Goal: Task Accomplishment & Management: Manage account settings

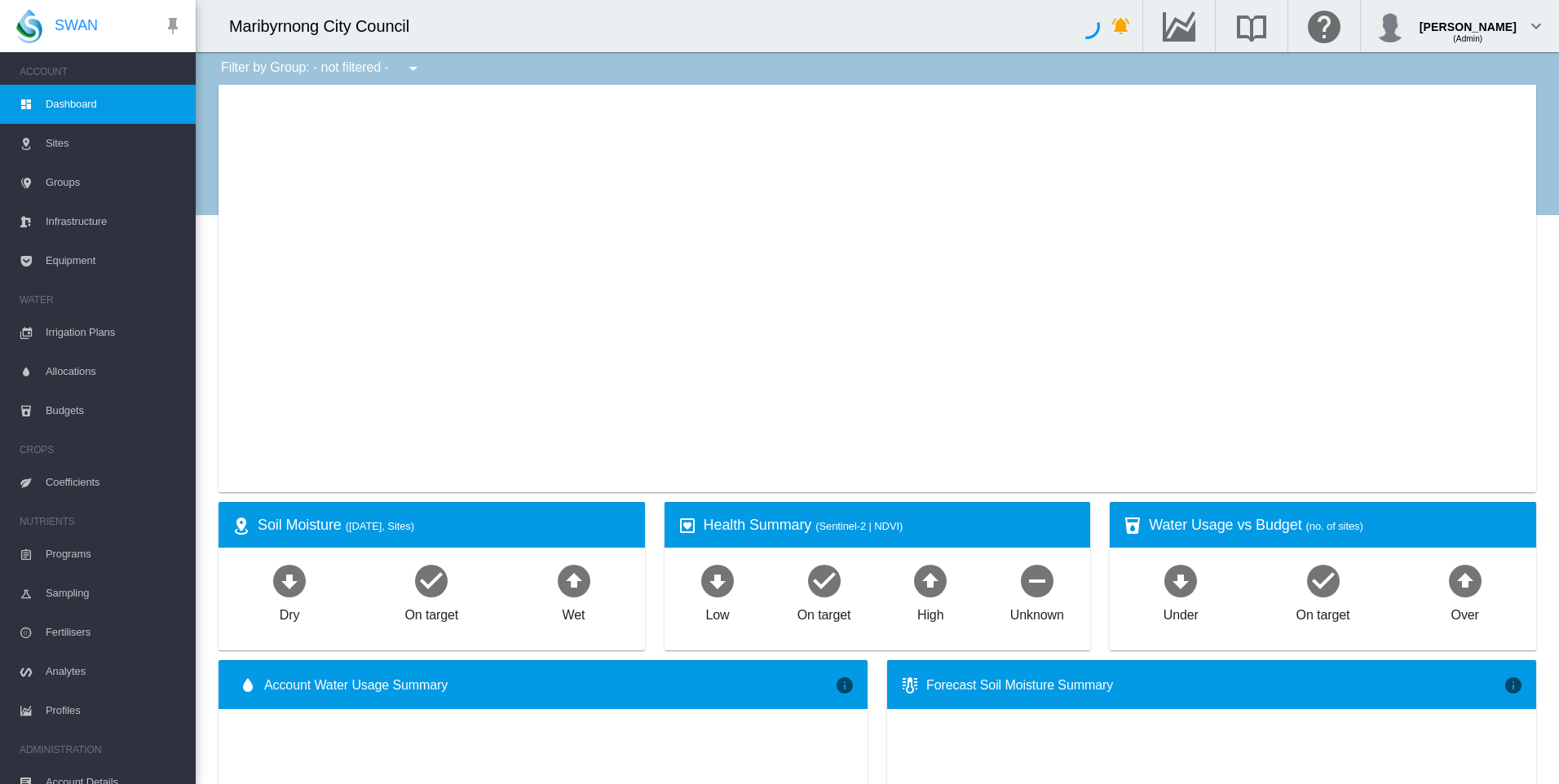
type input "**********"
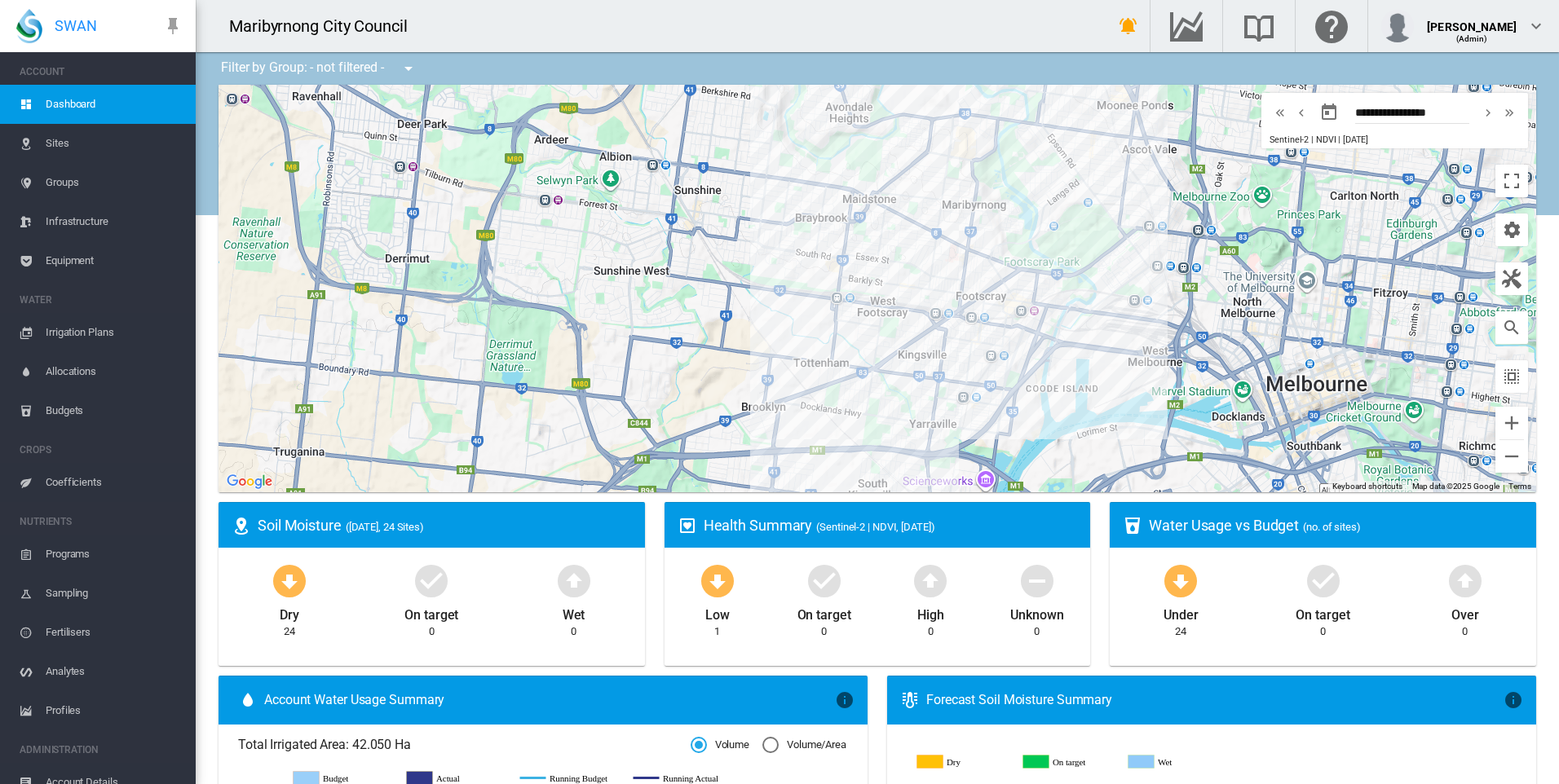
drag, startPoint x: 985, startPoint y: 210, endPoint x: 950, endPoint y: 272, distance: 71.2
click at [950, 272] on div at bounding box center [877, 288] width 1317 height 407
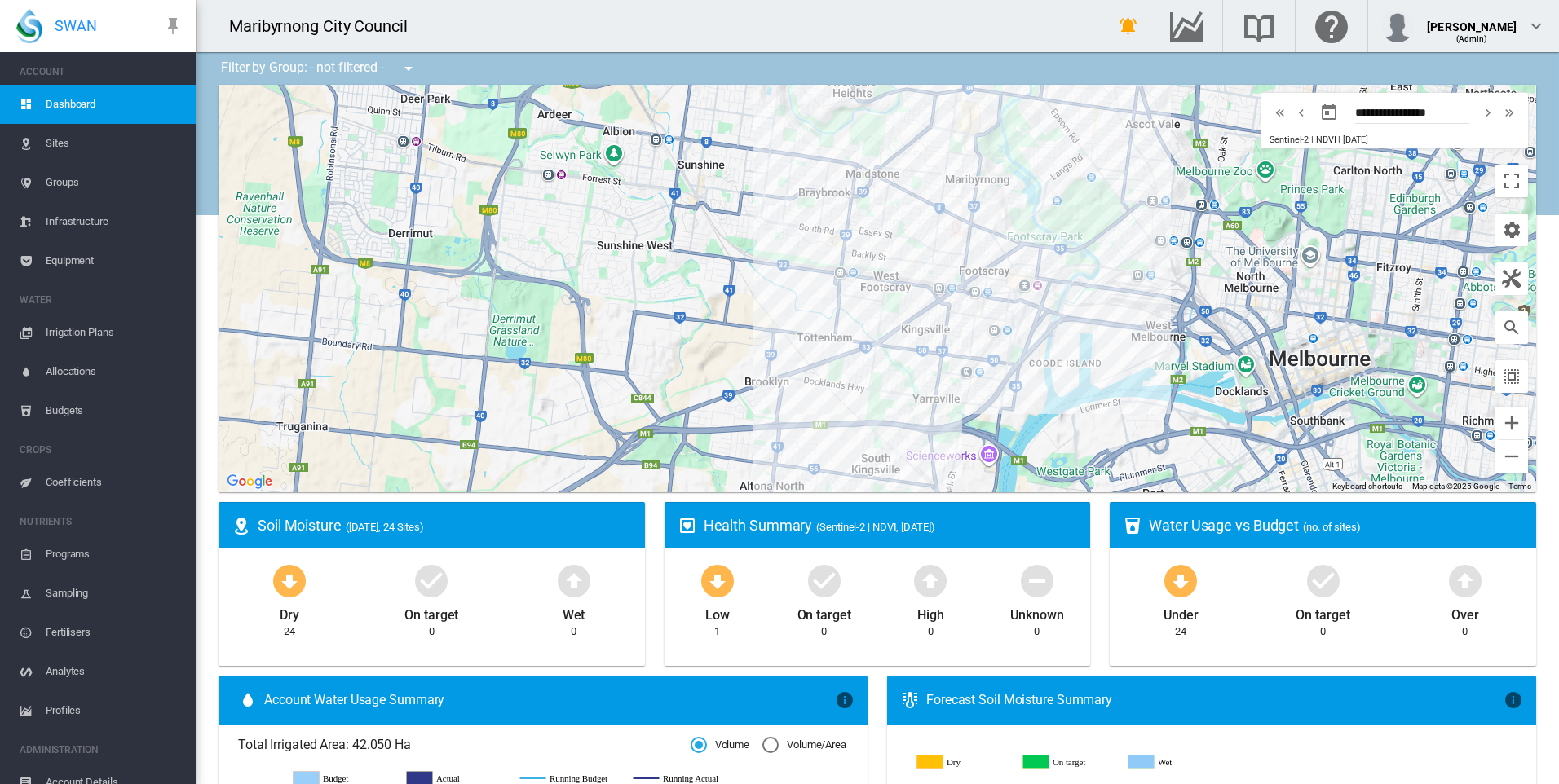
click at [71, 327] on span "Irrigation Plans" at bounding box center [114, 332] width 137 height 39
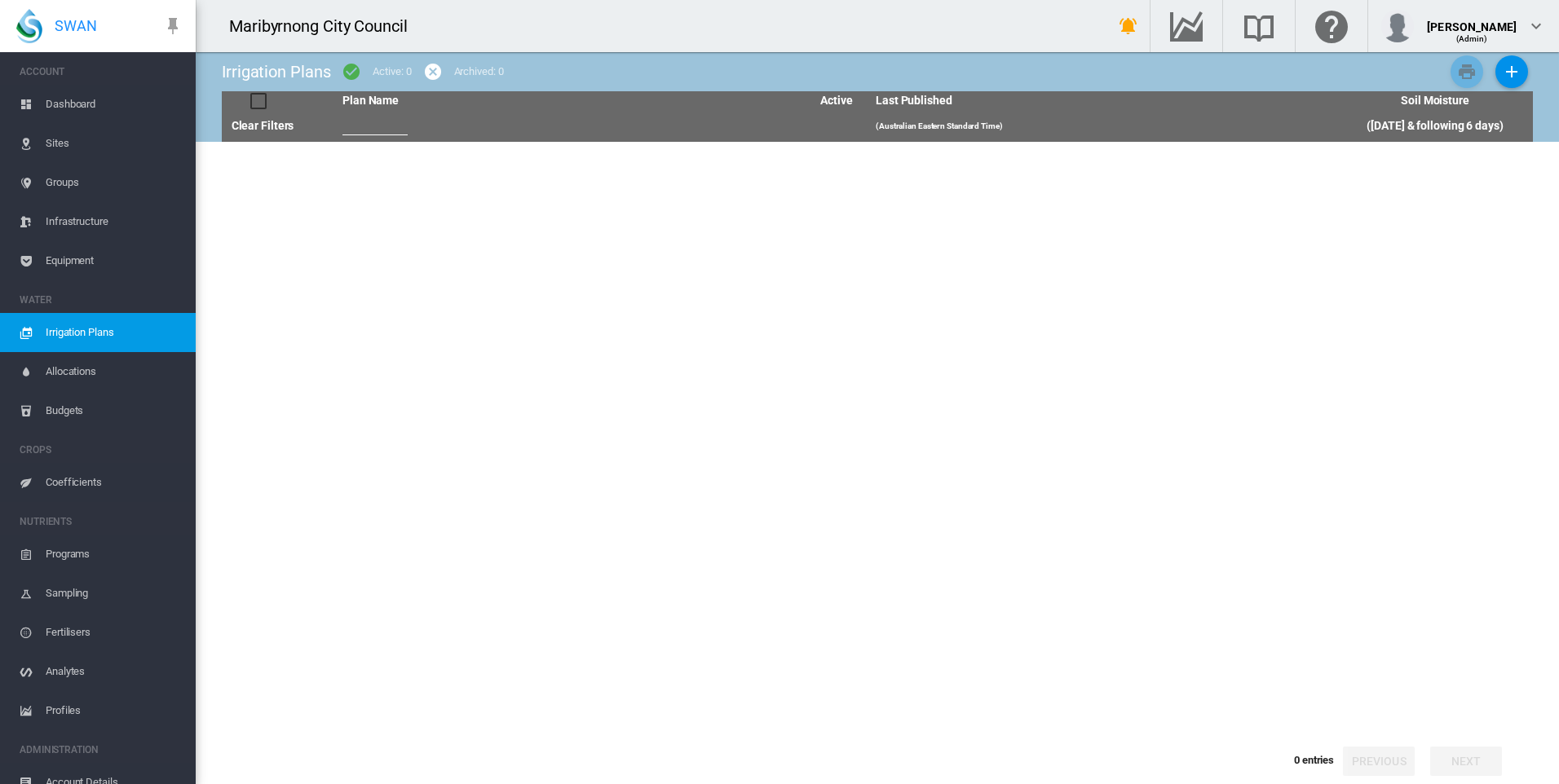
click at [81, 366] on span "Allocations" at bounding box center [114, 372] width 137 height 39
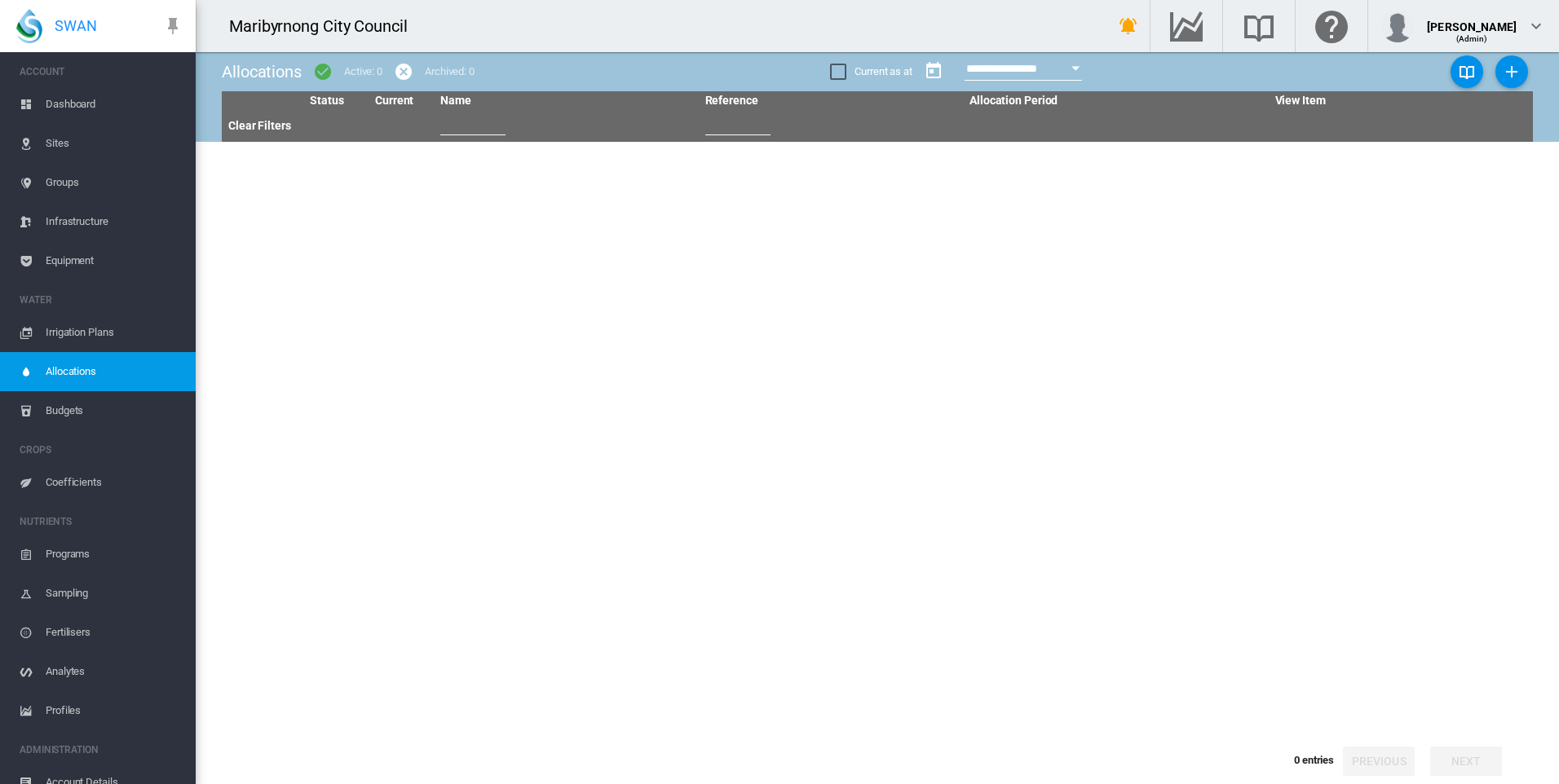
click at [83, 402] on span "Budgets" at bounding box center [114, 411] width 137 height 39
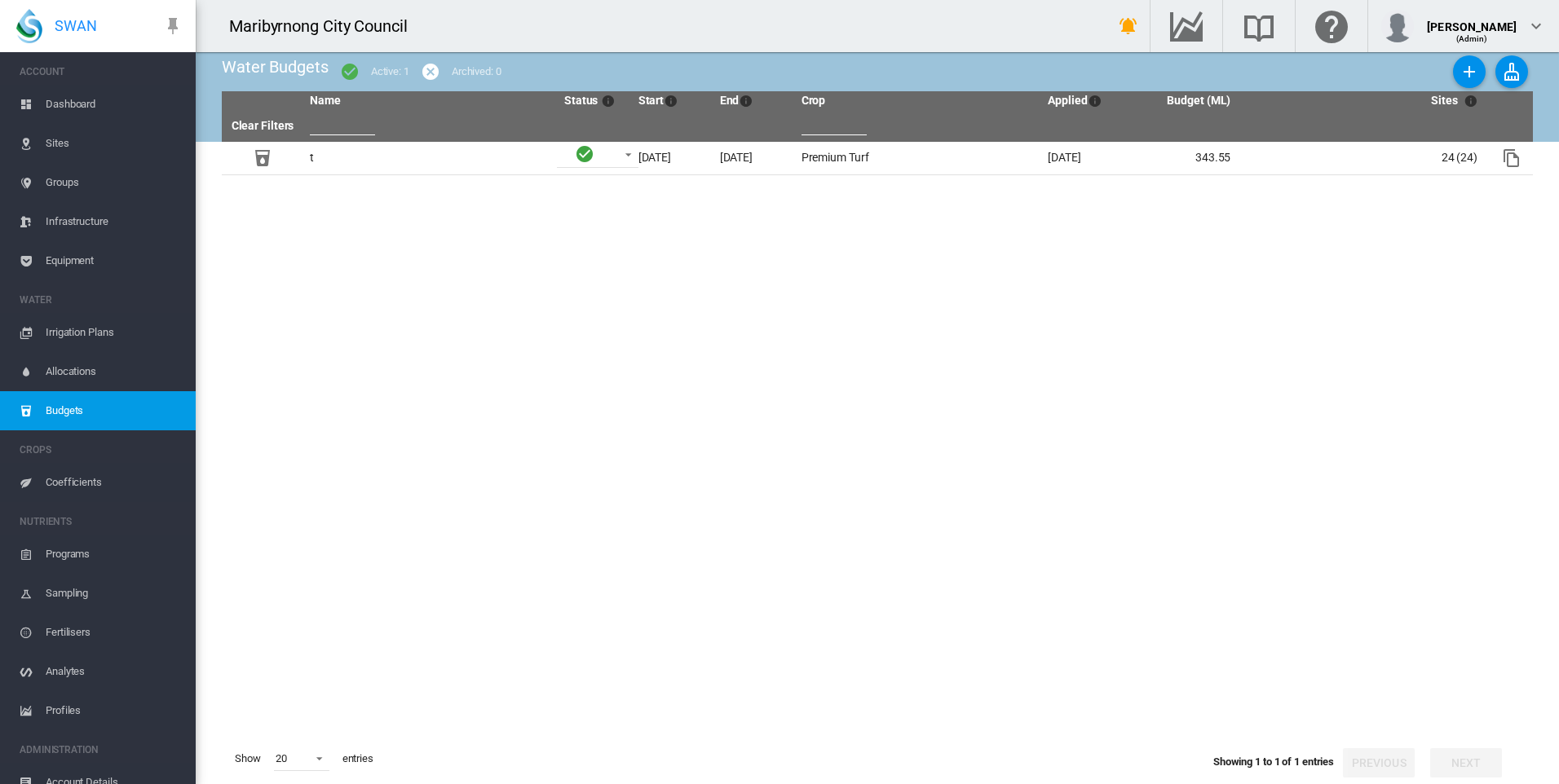
click at [92, 481] on span "Coefficients" at bounding box center [114, 483] width 137 height 39
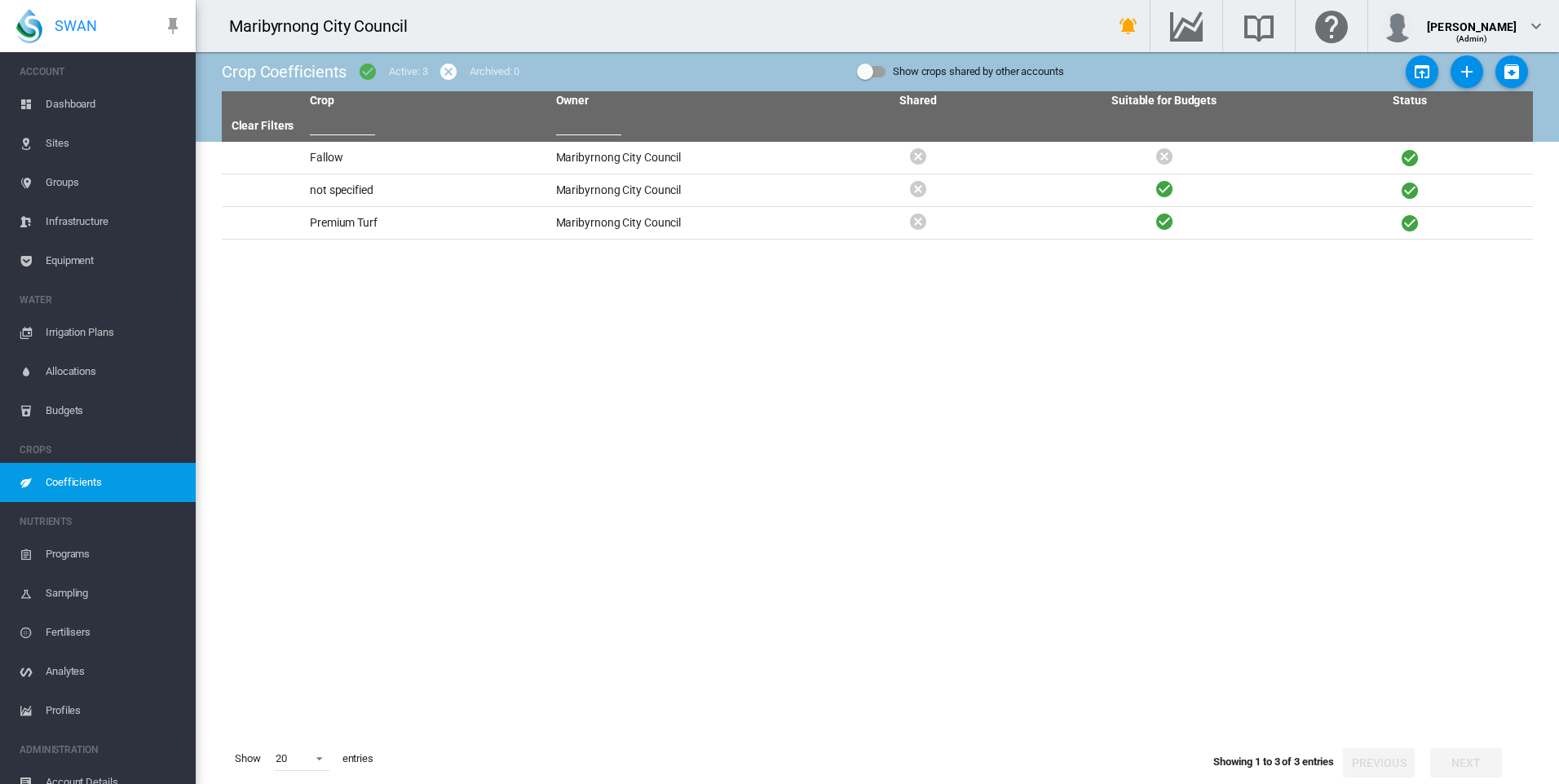
click at [100, 559] on span "Programs" at bounding box center [114, 554] width 137 height 39
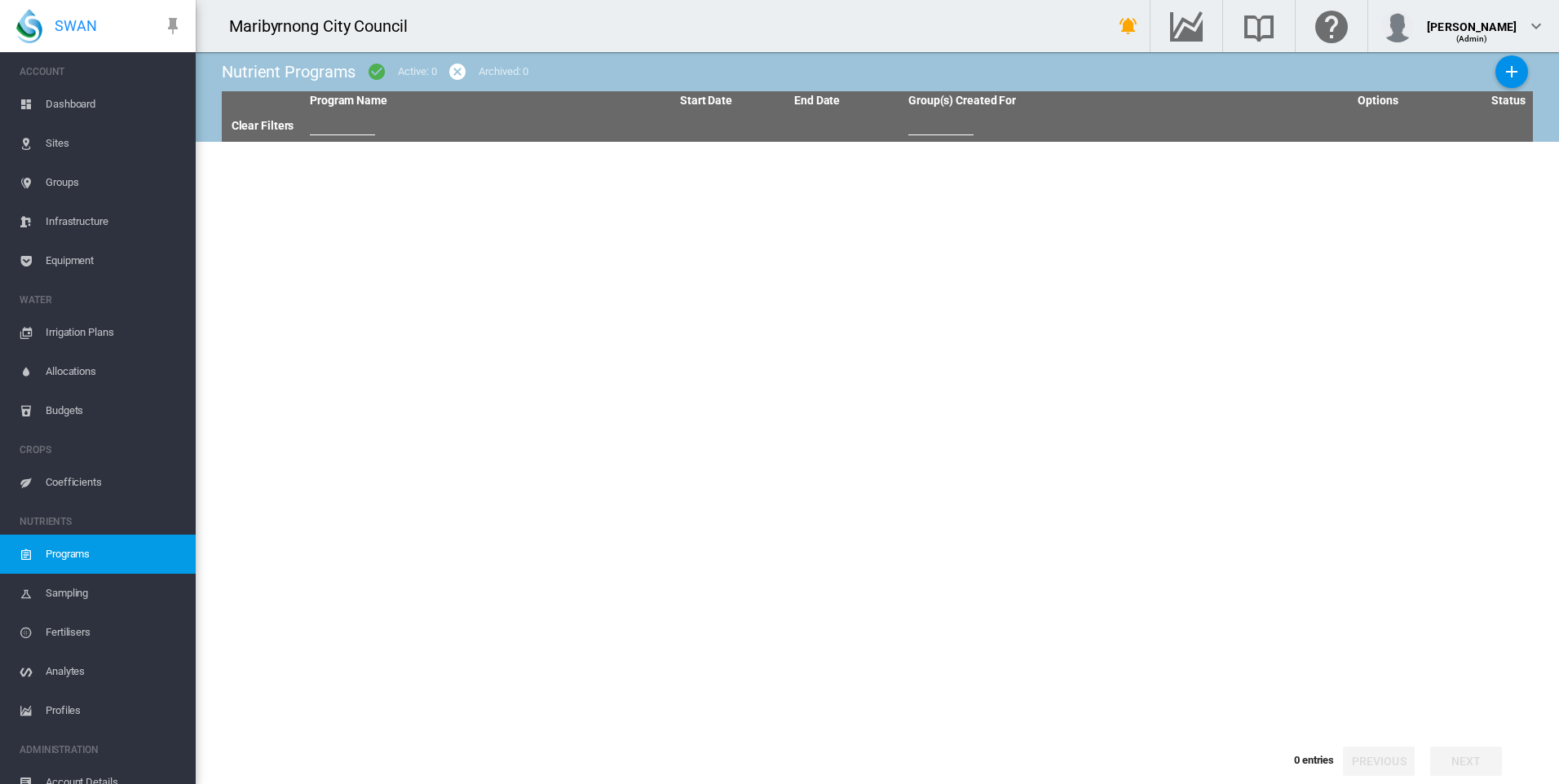
click at [97, 592] on span "Sampling" at bounding box center [114, 594] width 137 height 39
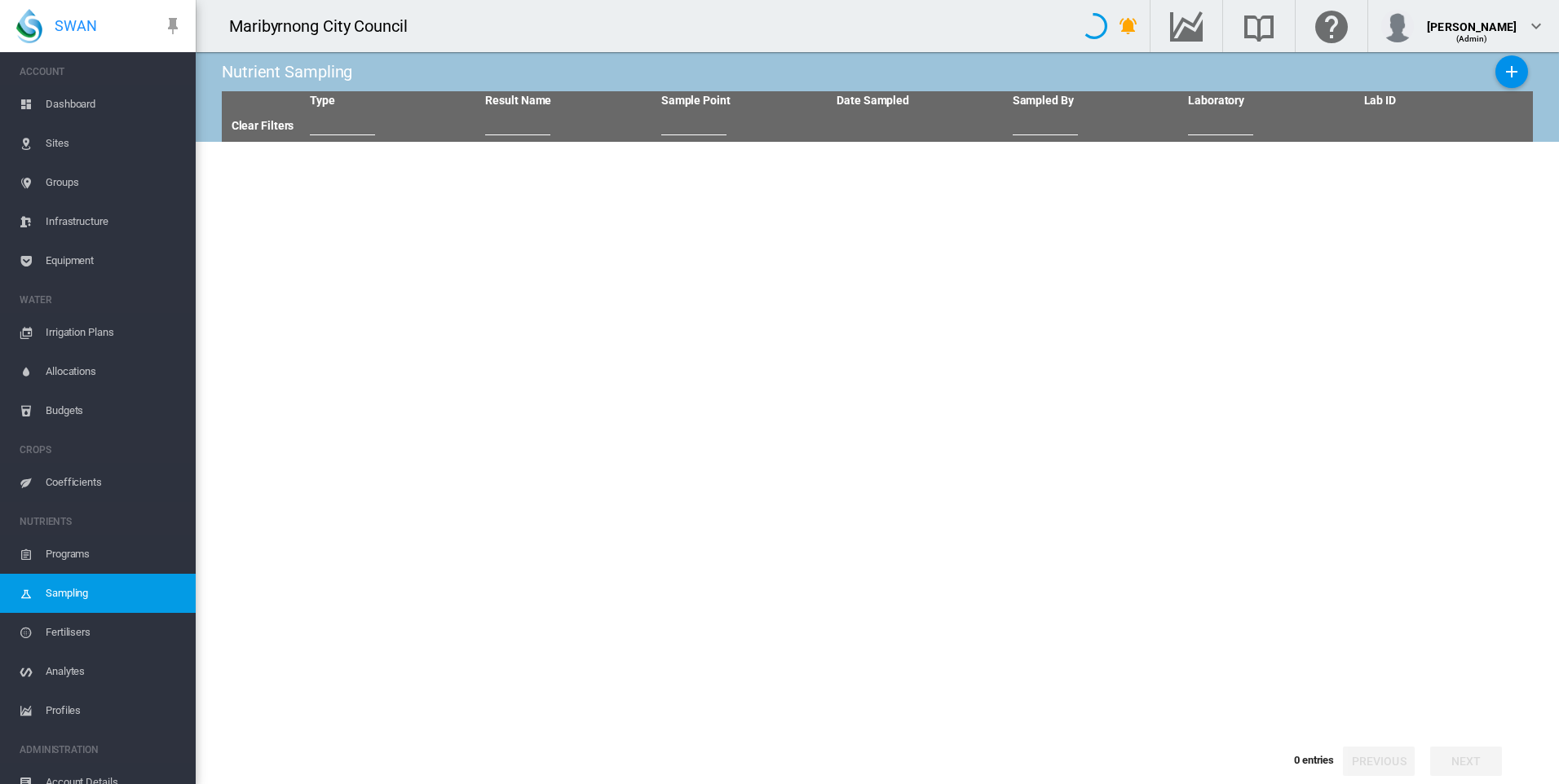
click at [80, 627] on span "Fertilisers" at bounding box center [114, 633] width 137 height 39
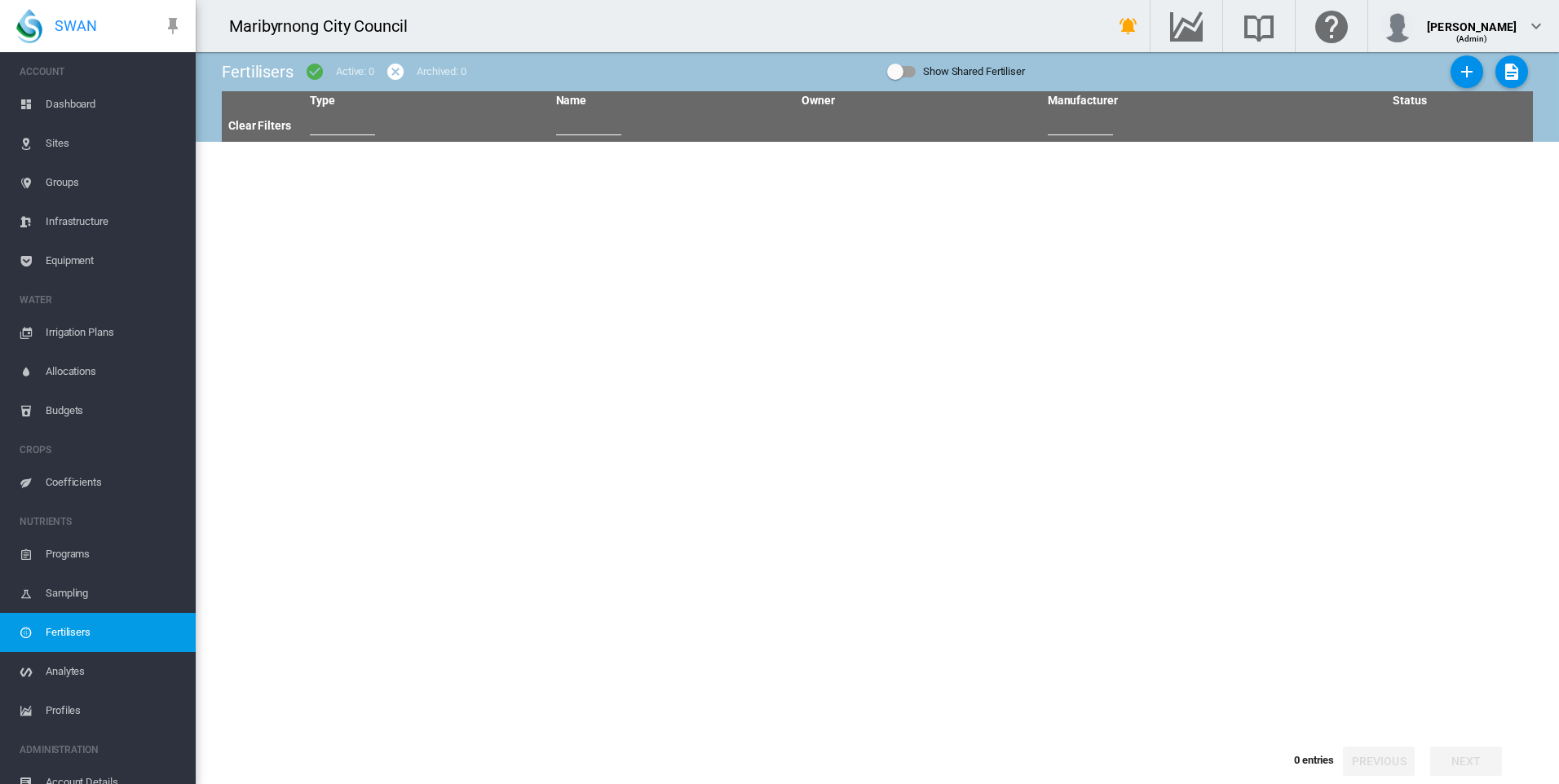
click at [87, 219] on span "Infrastructure" at bounding box center [114, 222] width 137 height 39
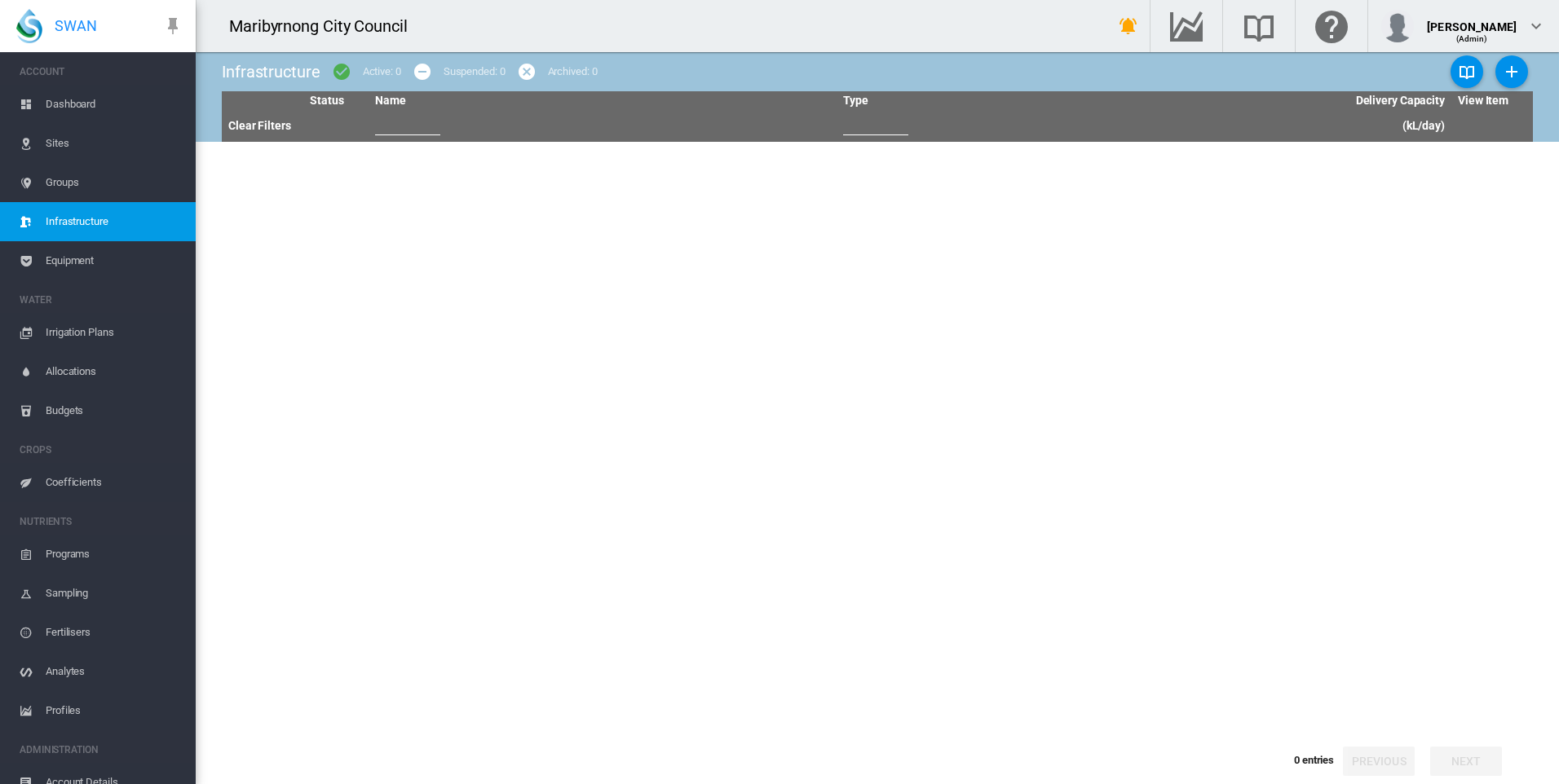
click at [85, 259] on span "Equipment" at bounding box center [114, 261] width 137 height 39
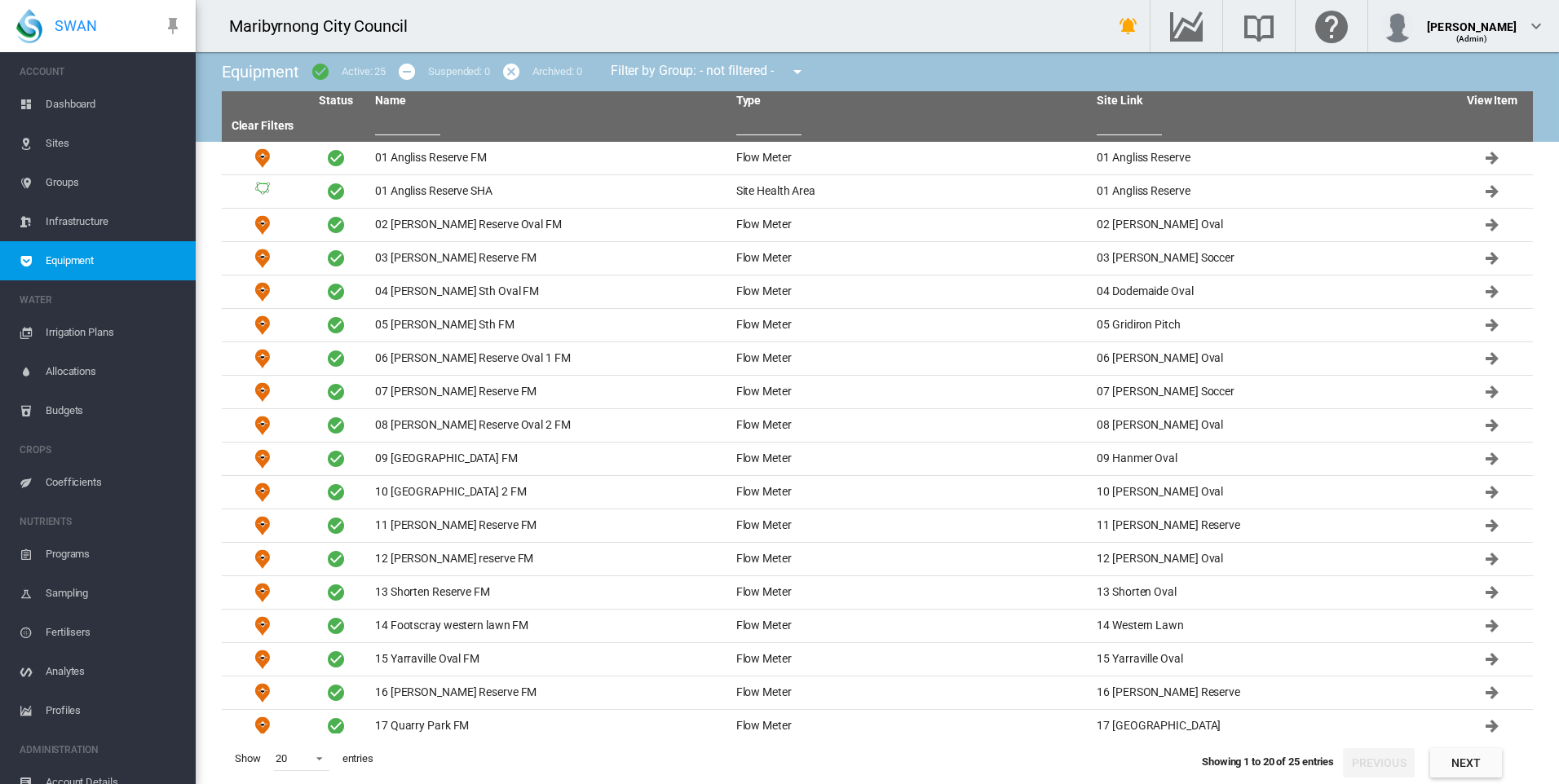
click at [69, 129] on span "Sites" at bounding box center [114, 144] width 137 height 39
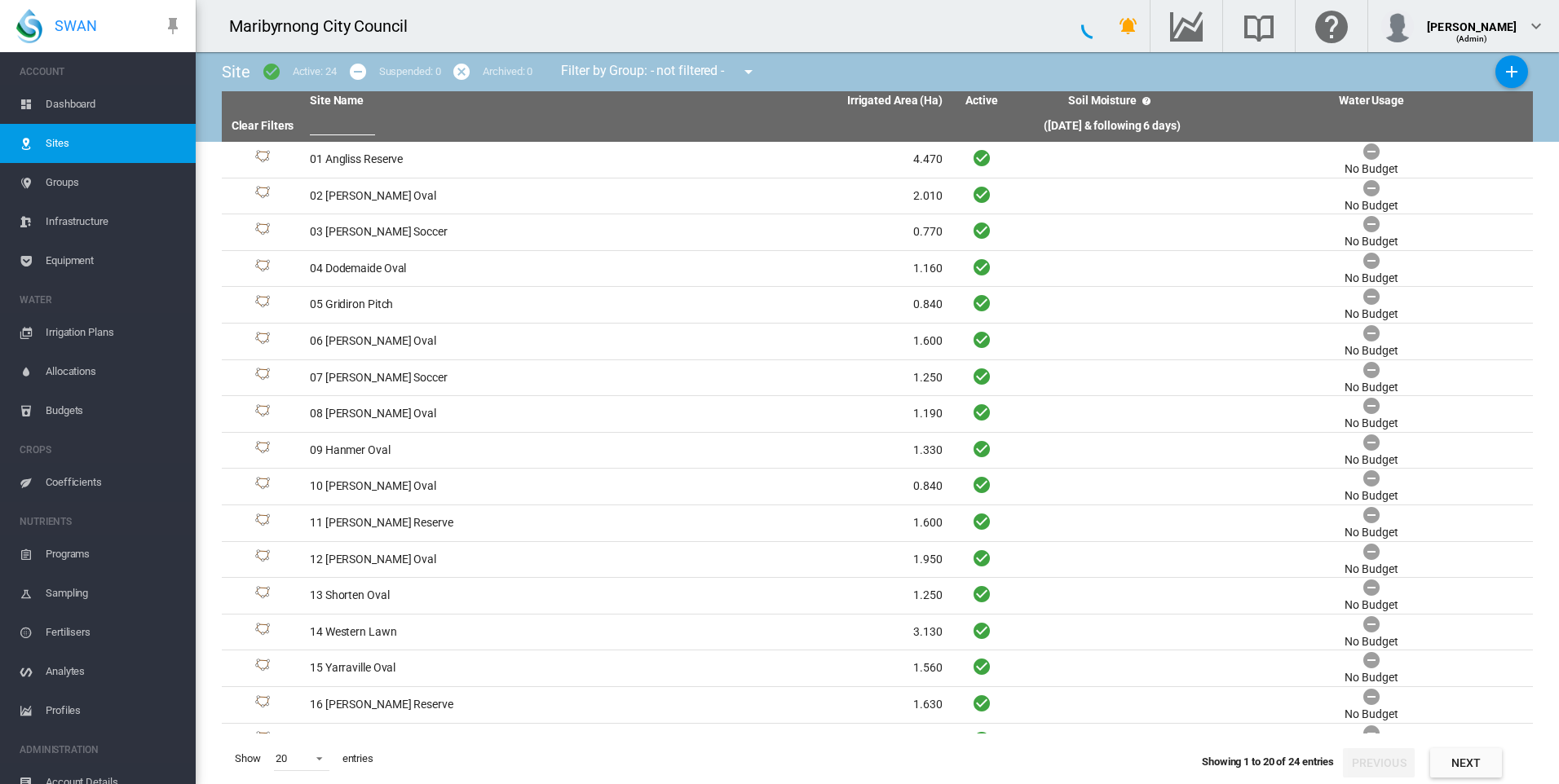
click at [94, 100] on span "Dashboard" at bounding box center [114, 105] width 137 height 39
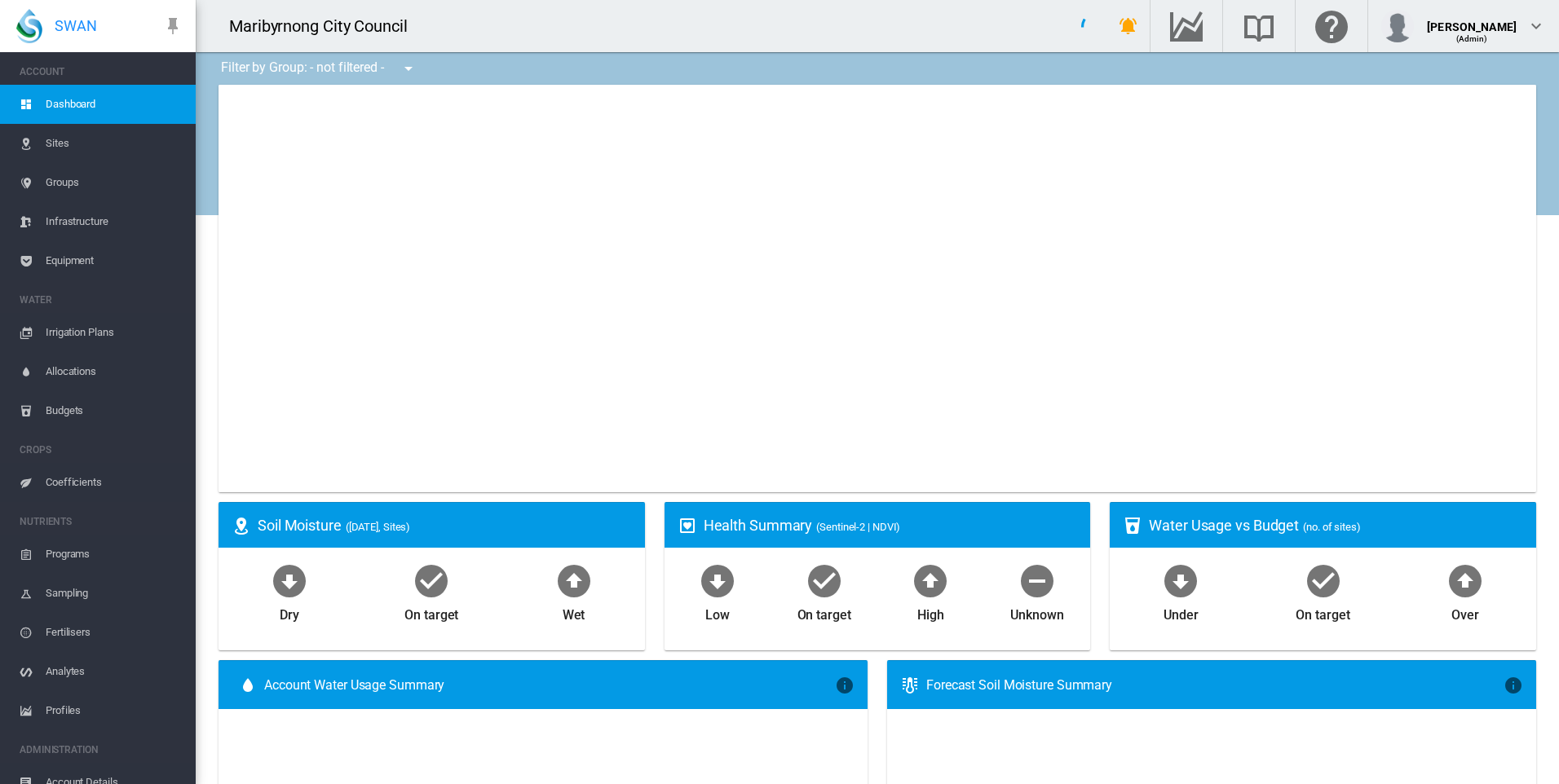
type input "**********"
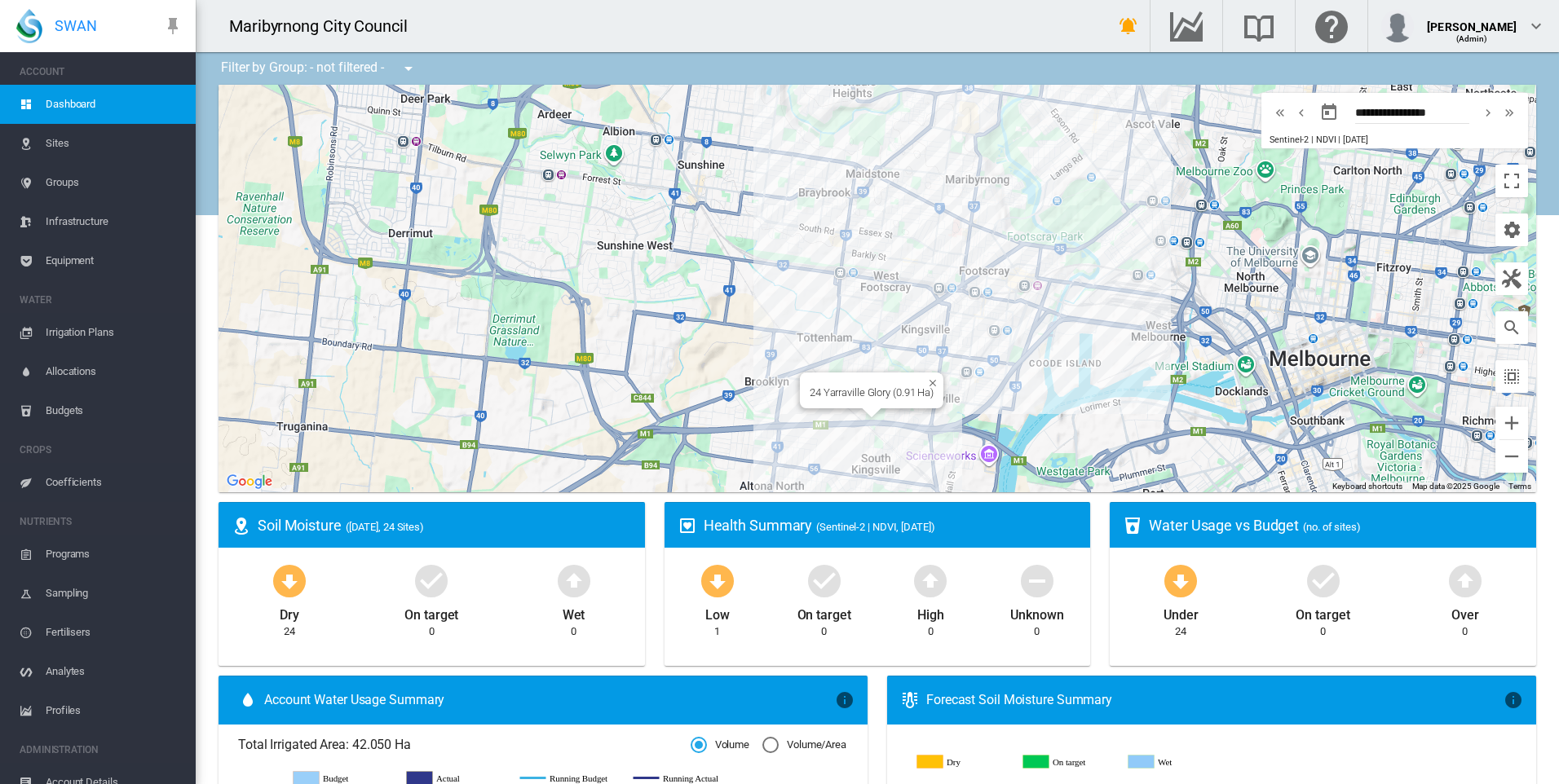
click at [872, 408] on div at bounding box center [872, 413] width 20 height 10
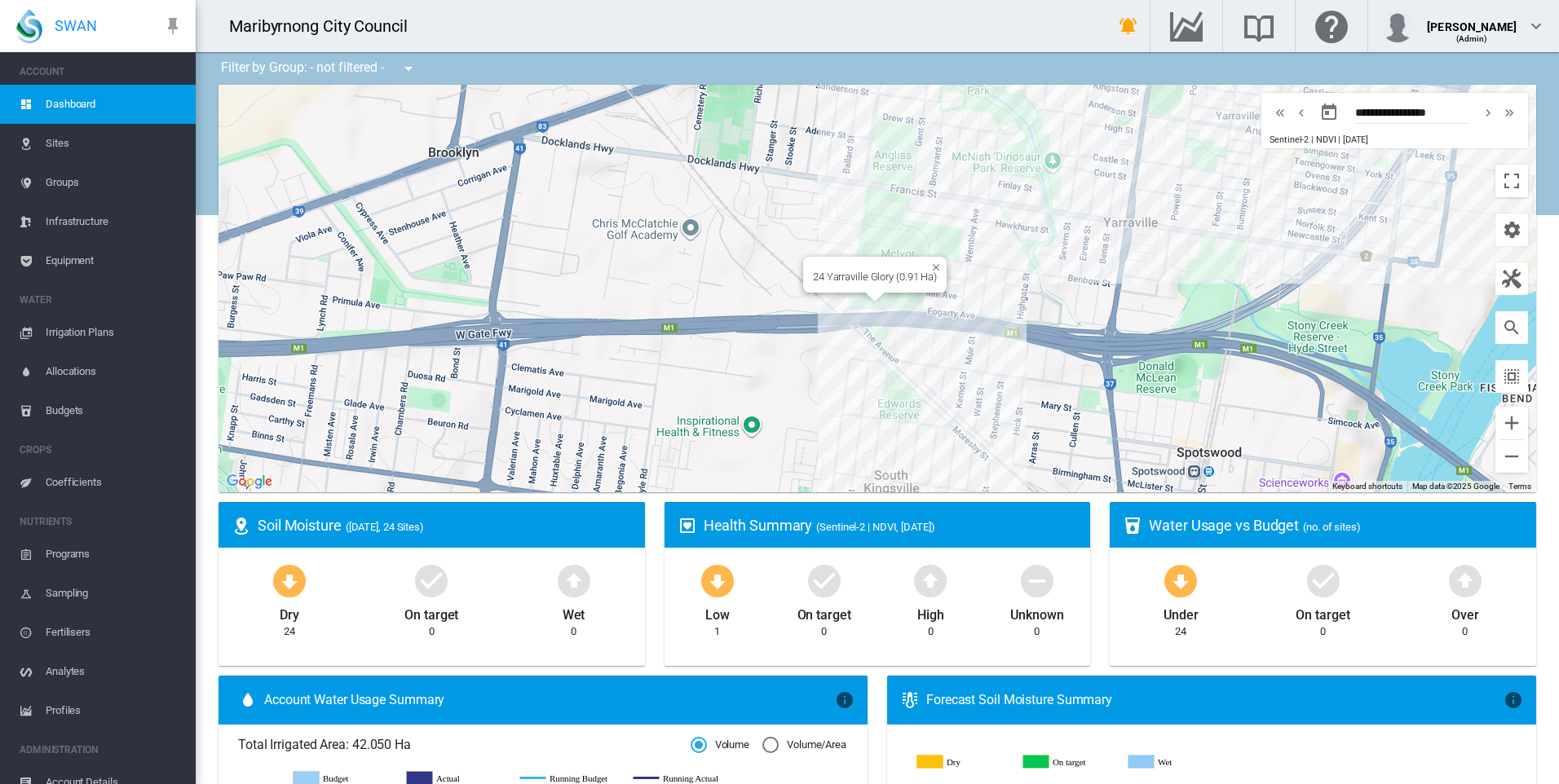
click at [907, 271] on div "24 Yarraville Glory (0.91 Ha)" at bounding box center [875, 276] width 124 height 12
click at [902, 272] on div "24 Yarraville Glory (0.91 Ha)" at bounding box center [875, 276] width 124 height 12
click at [902, 272] on div "24 Yarraville Glory (0.91 Ha)" at bounding box center [875, 276] width 124 height 12
drag, startPoint x: 902, startPoint y: 272, endPoint x: 882, endPoint y: 281, distance: 21.9
click at [90, 144] on span "Sites" at bounding box center [114, 144] width 137 height 39
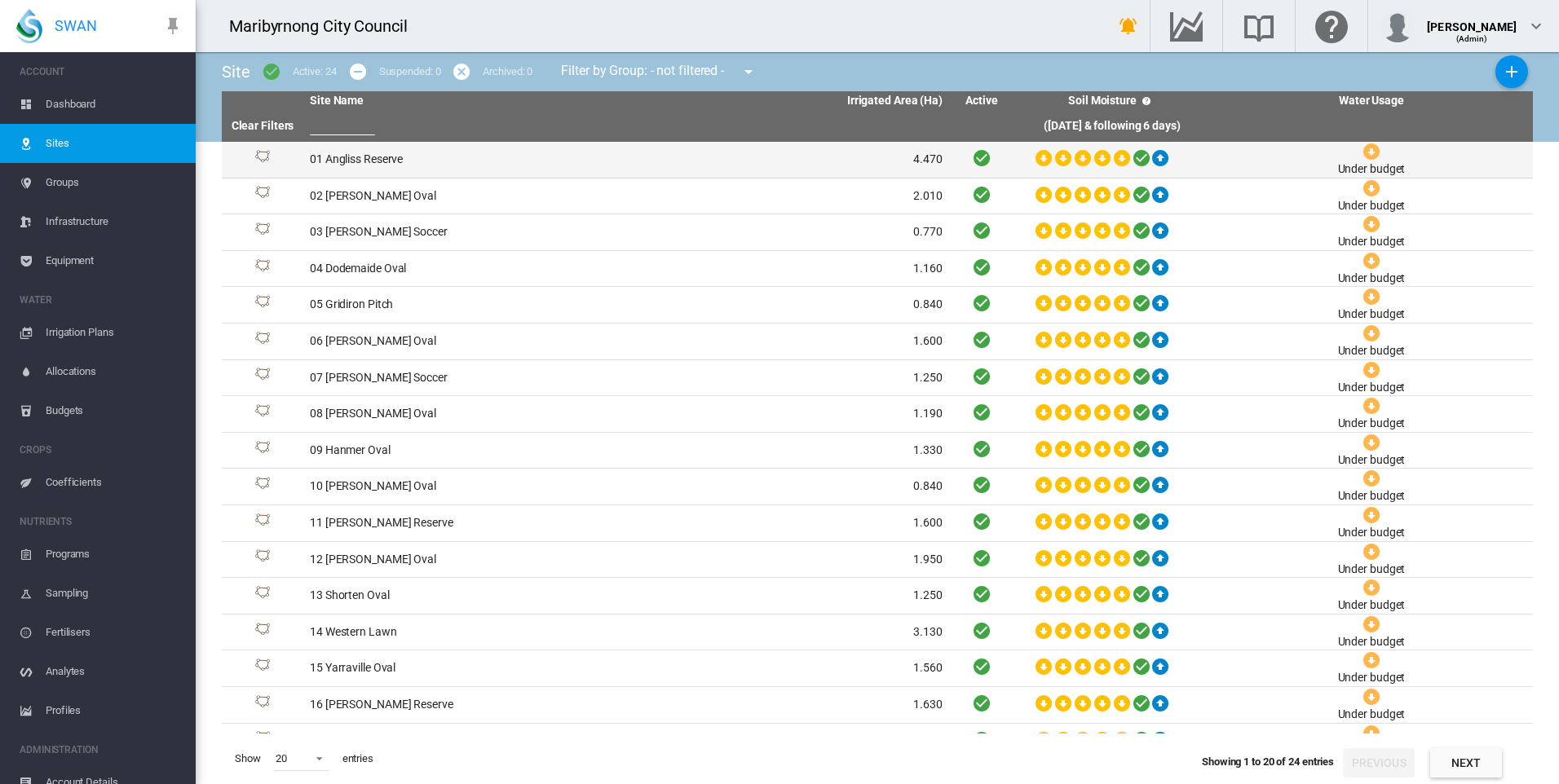
click at [376, 156] on td "01 Angliss Reserve" at bounding box center [465, 160] width 323 height 36
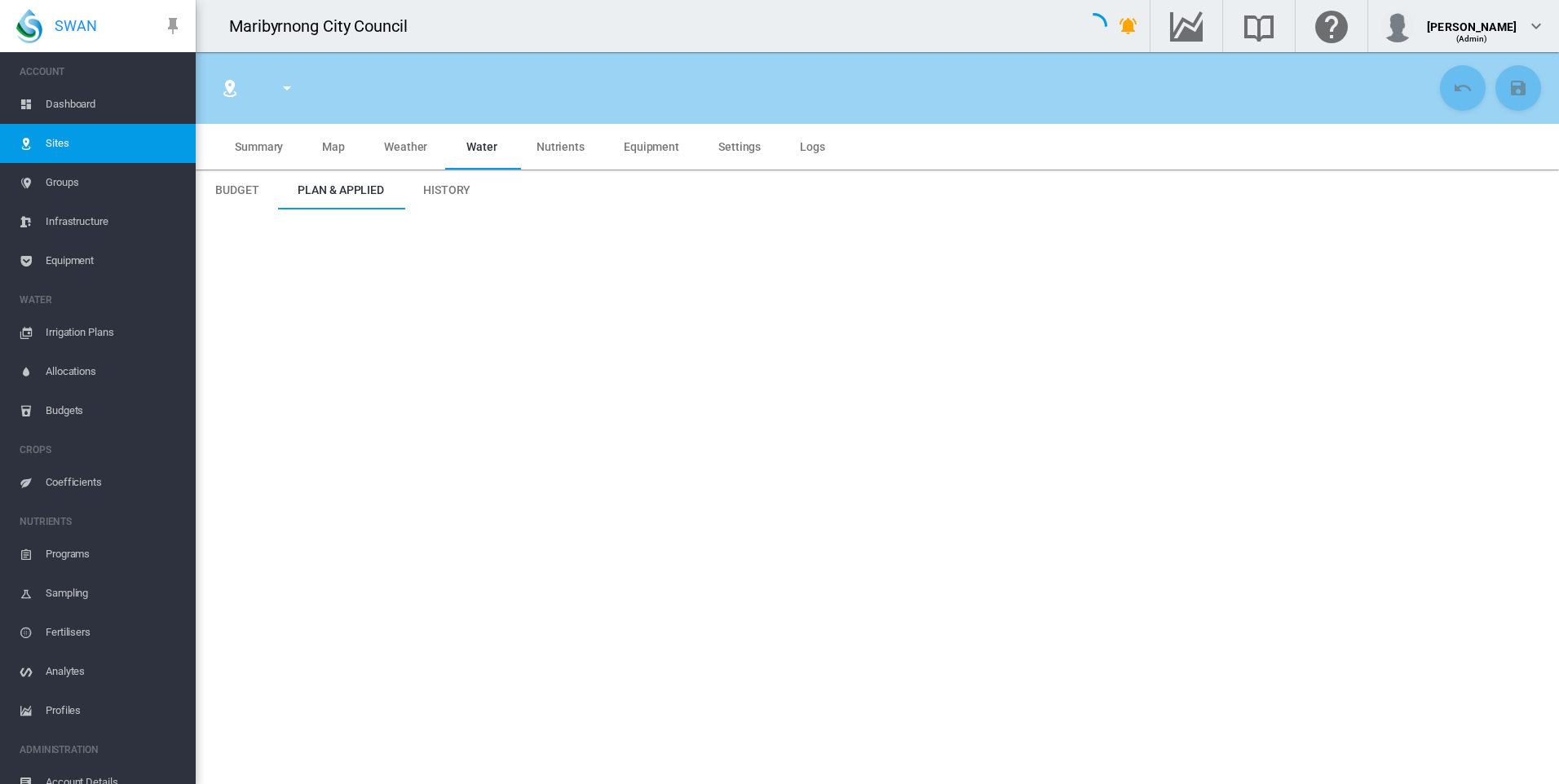
type input "**********"
type input "****"
type input "*********"
type input "**"
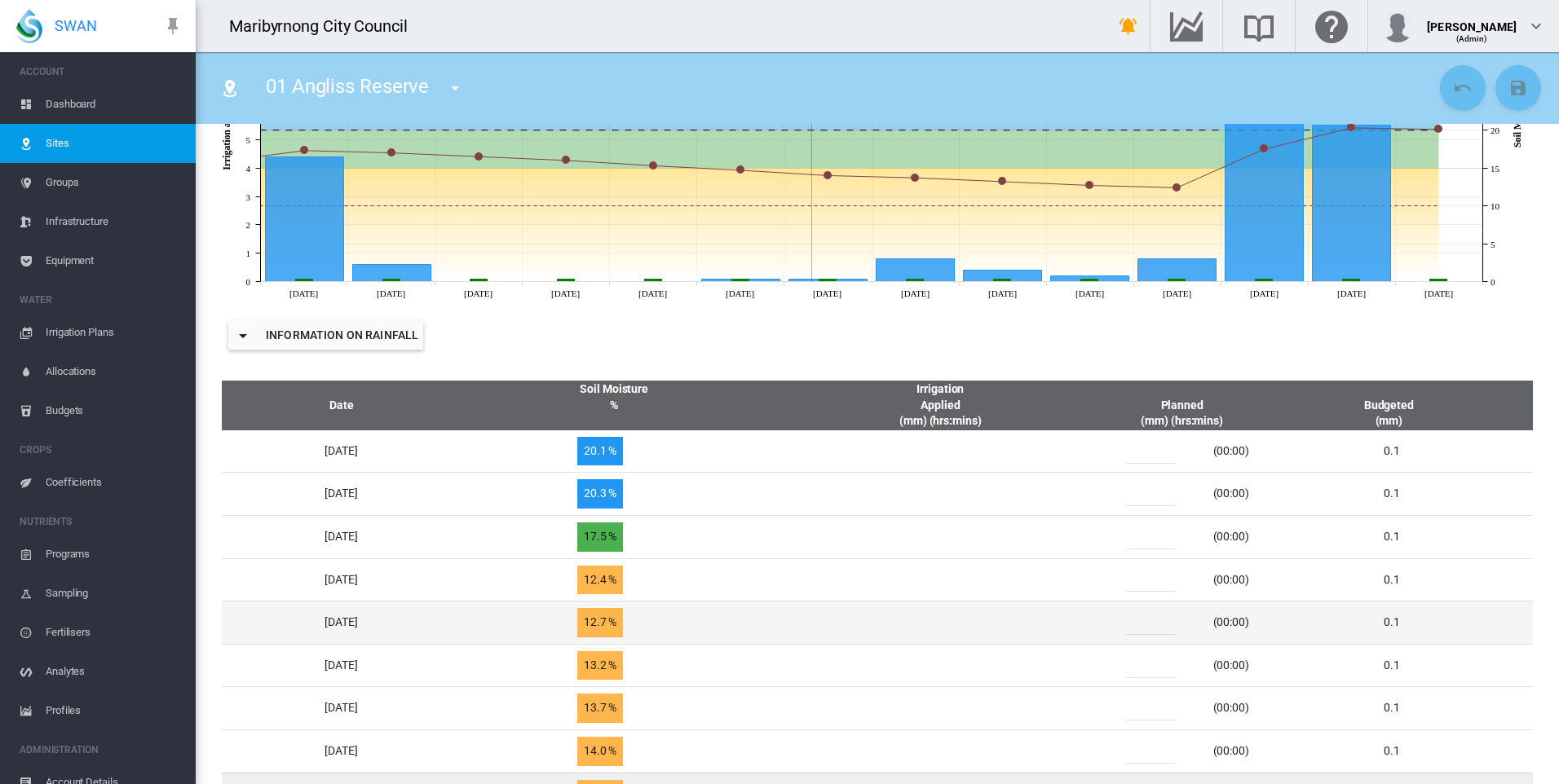
scroll to position [489, 0]
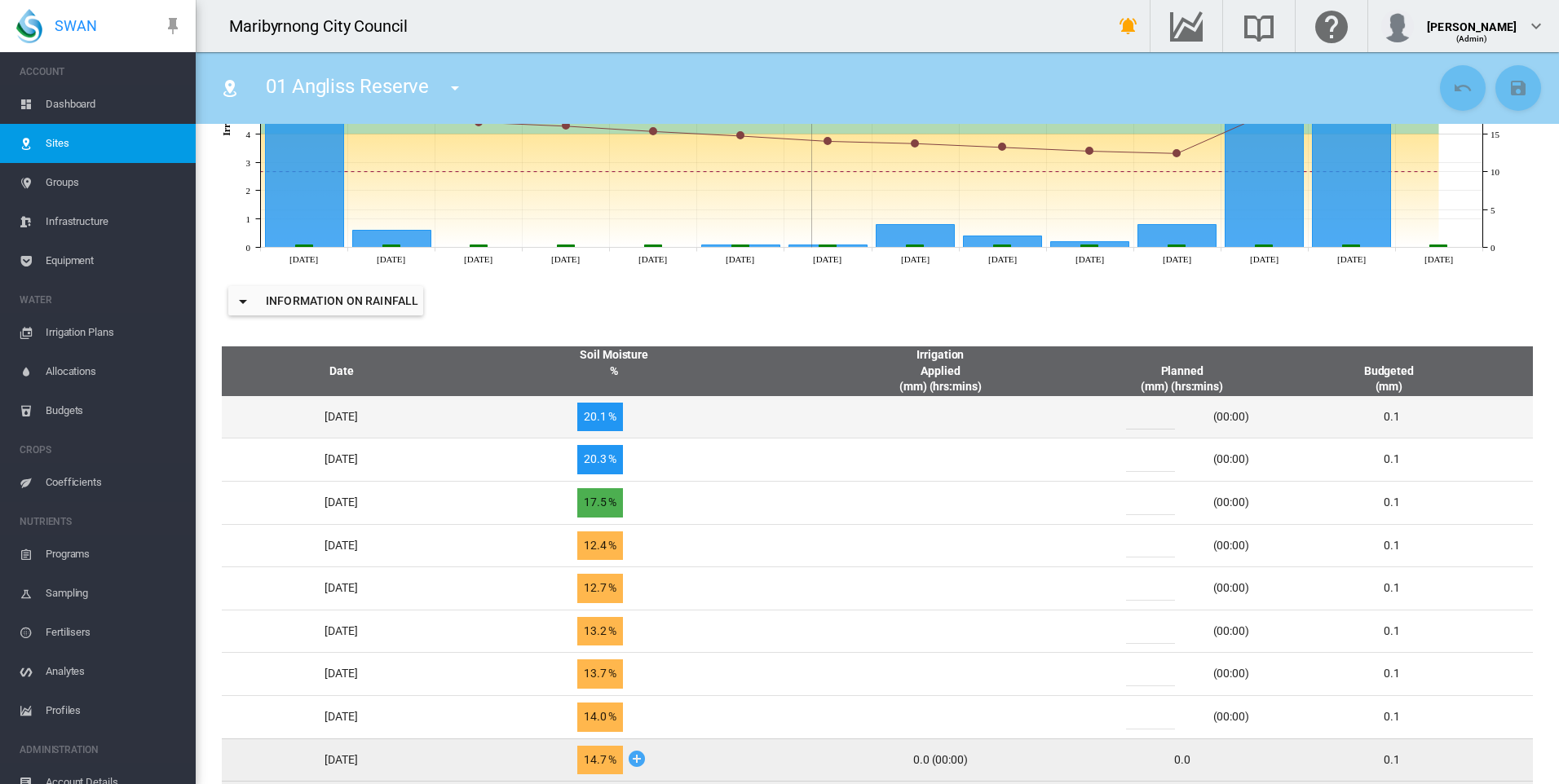
click at [1163, 421] on input "*" at bounding box center [1151, 418] width 49 height 25
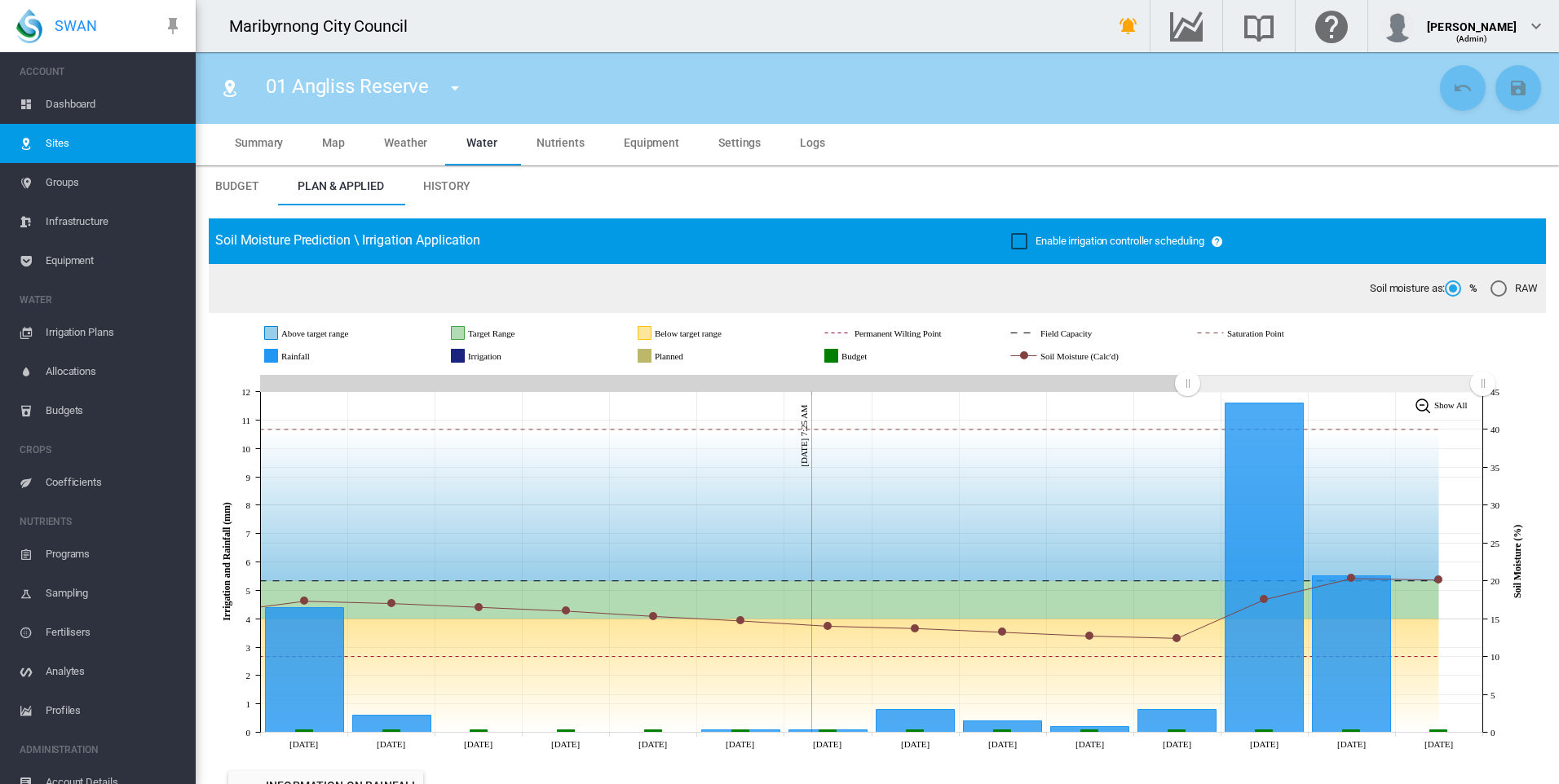
scroll to position [0, 0]
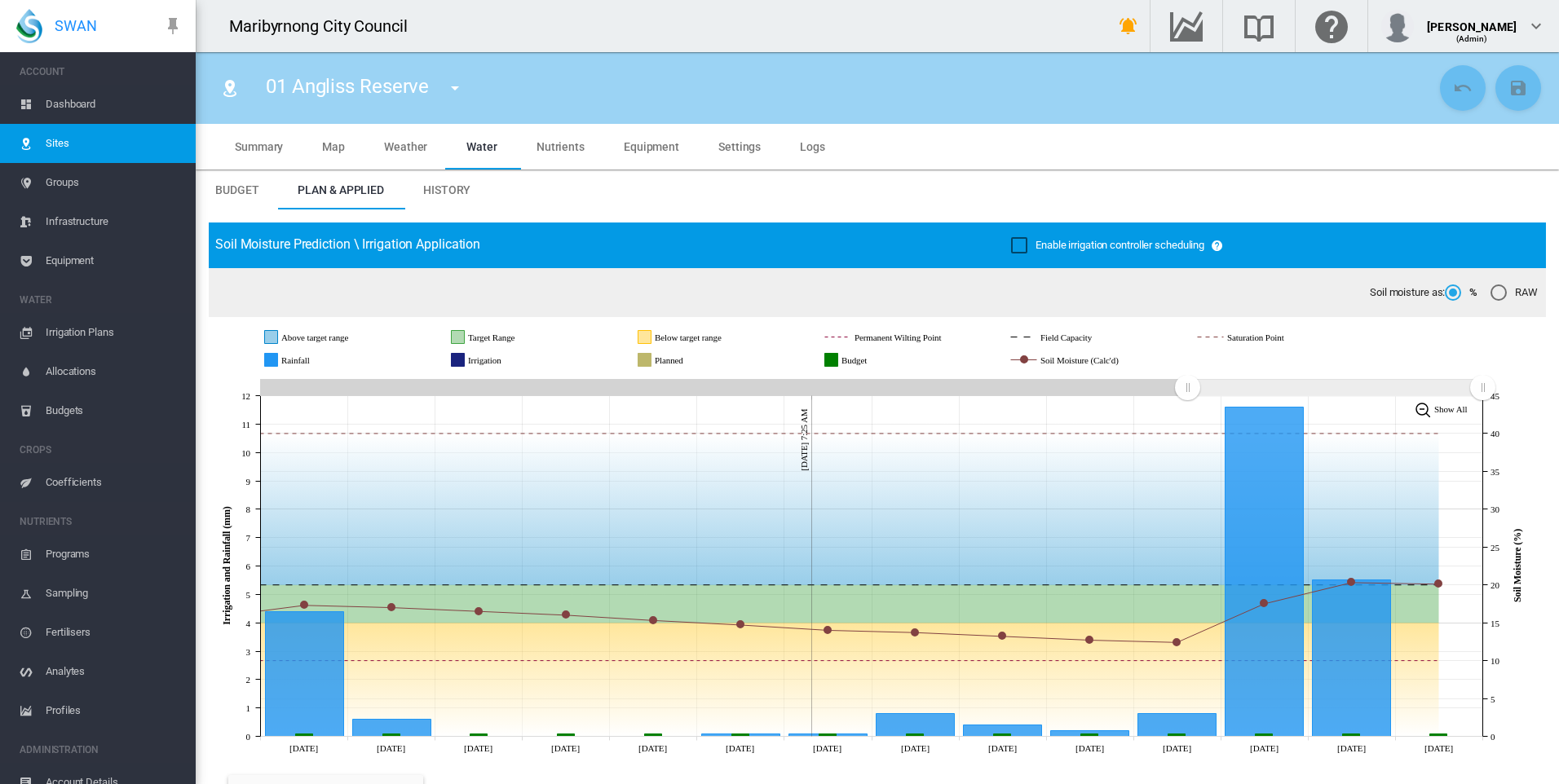
click at [1016, 243] on div "Enable irrigation controller scheduling" at bounding box center [1019, 245] width 16 height 16
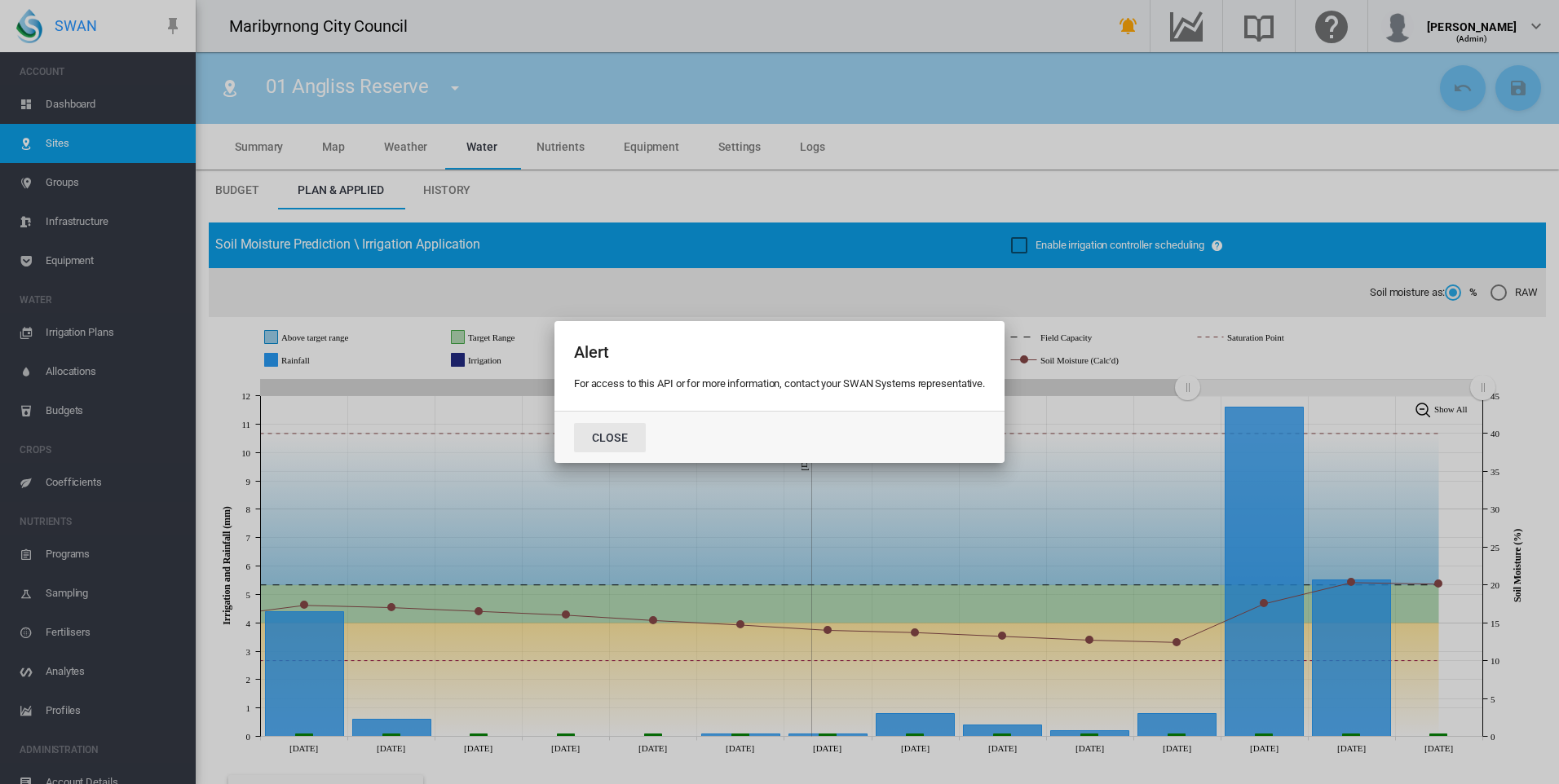
click at [612, 443] on button "Close" at bounding box center [610, 438] width 71 height 30
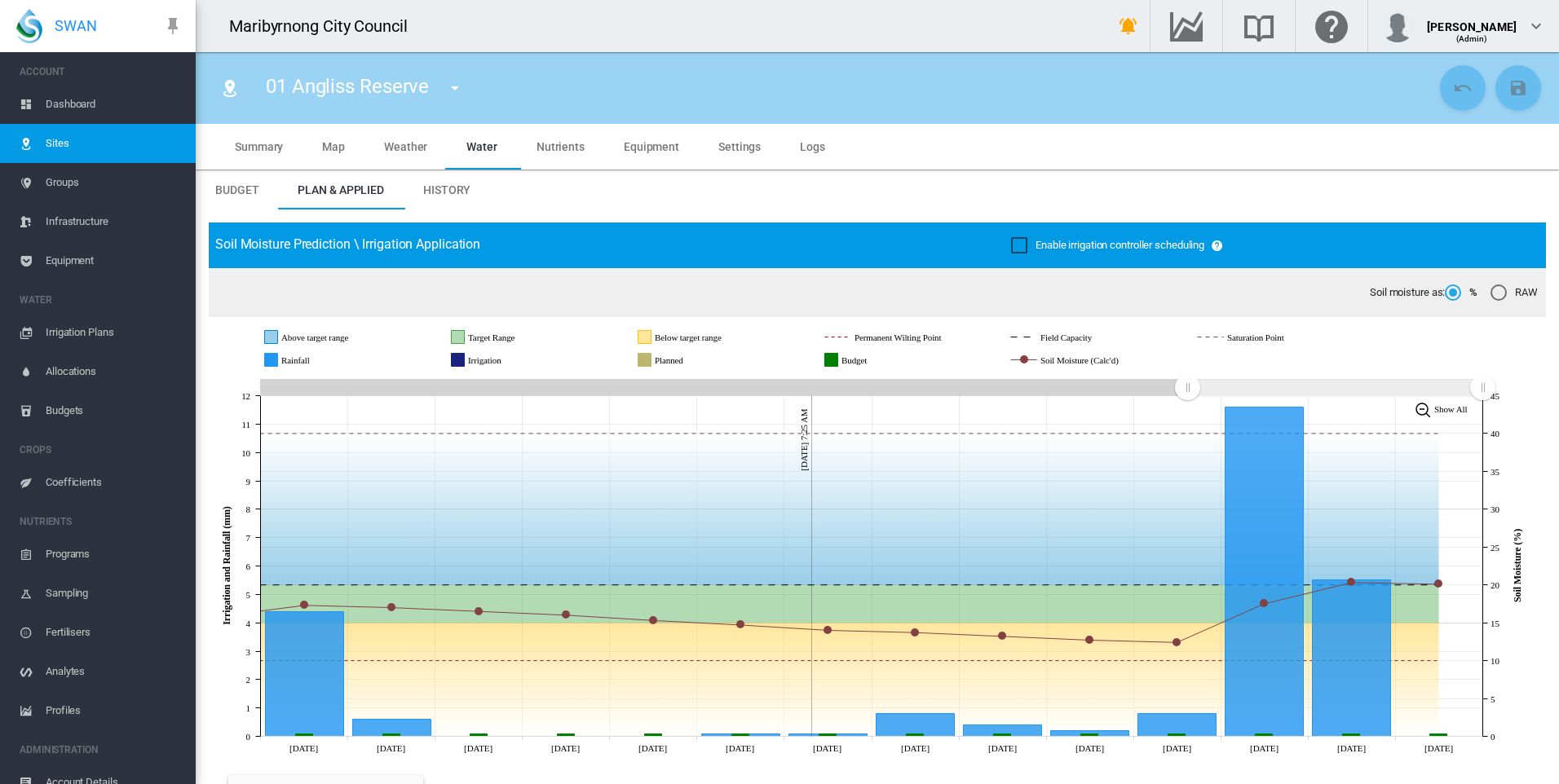
click at [1493, 295] on div "RAW" at bounding box center [1499, 293] width 16 height 16
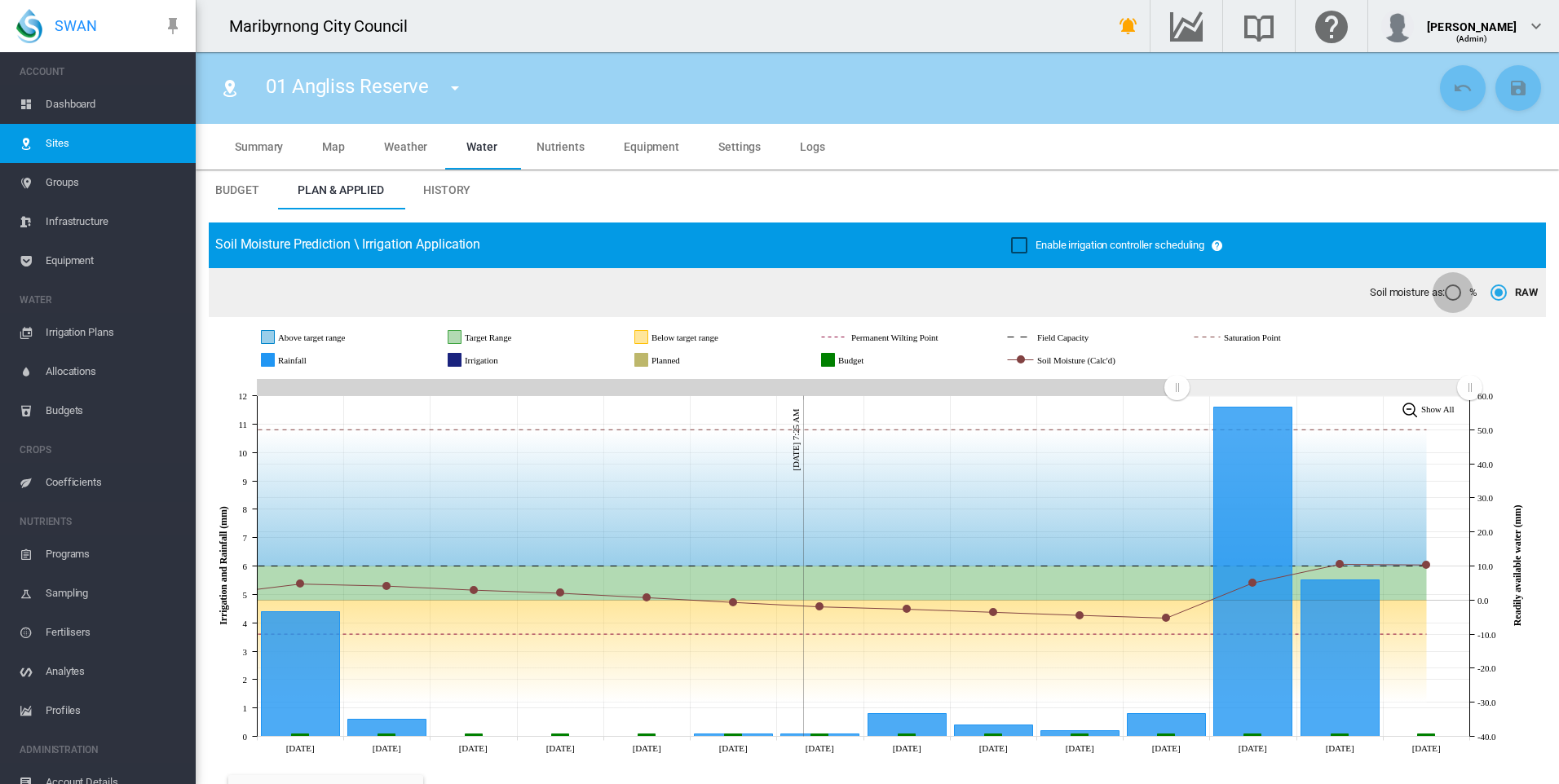
click at [1445, 293] on div "%" at bounding box center [1453, 293] width 16 height 16
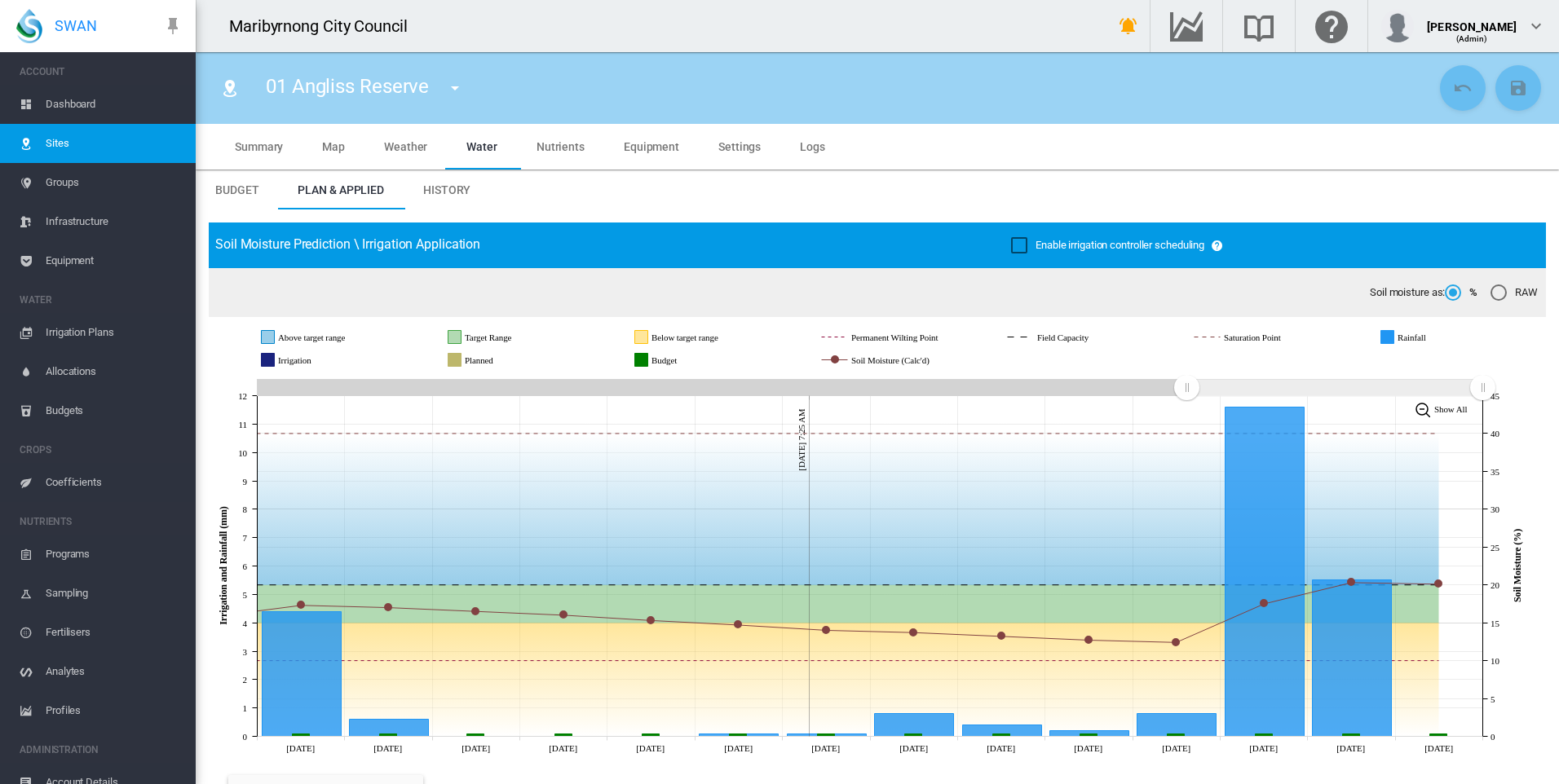
click at [1491, 289] on div "RAW" at bounding box center [1499, 293] width 16 height 16
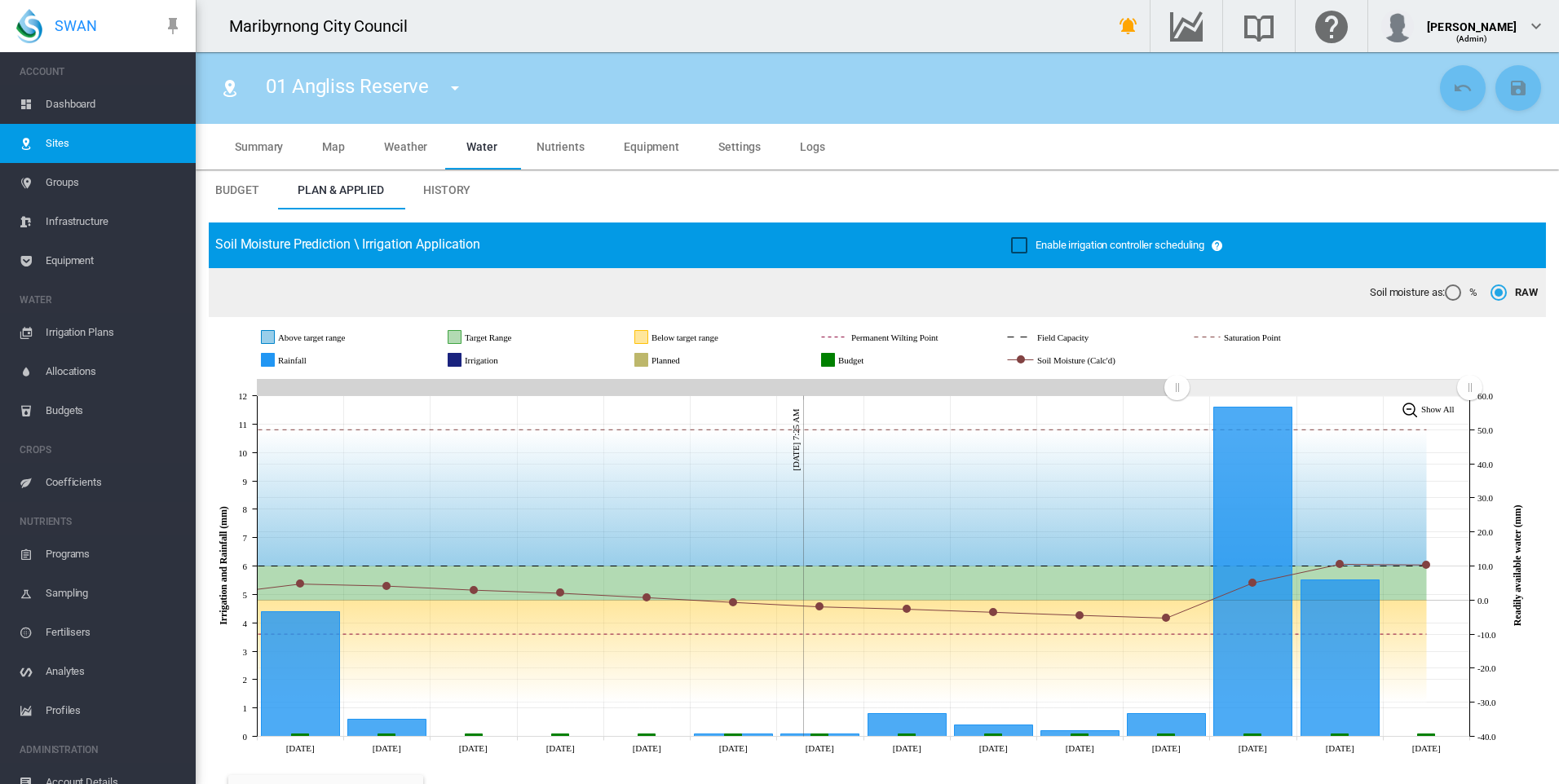
click at [1425, 290] on span "Soil moisture as:" at bounding box center [1408, 293] width 75 height 14
click at [1445, 293] on div "%" at bounding box center [1453, 293] width 16 height 16
